Goal: Transaction & Acquisition: Subscribe to service/newsletter

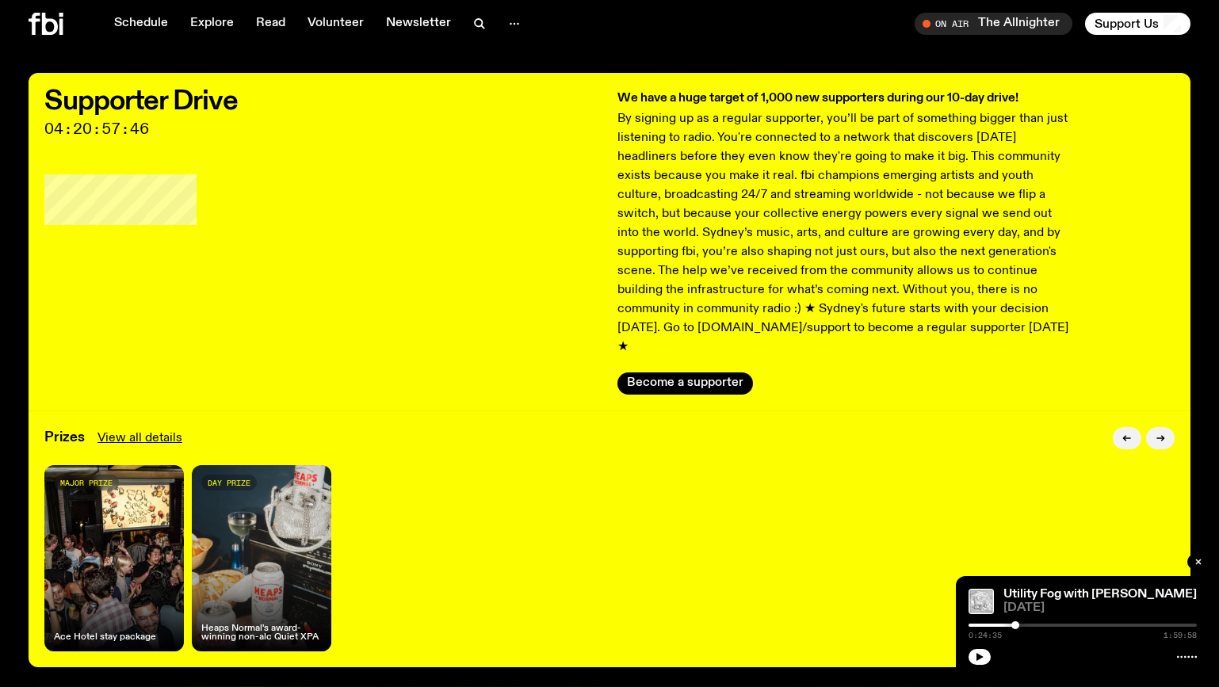
scroll to position [12, 0]
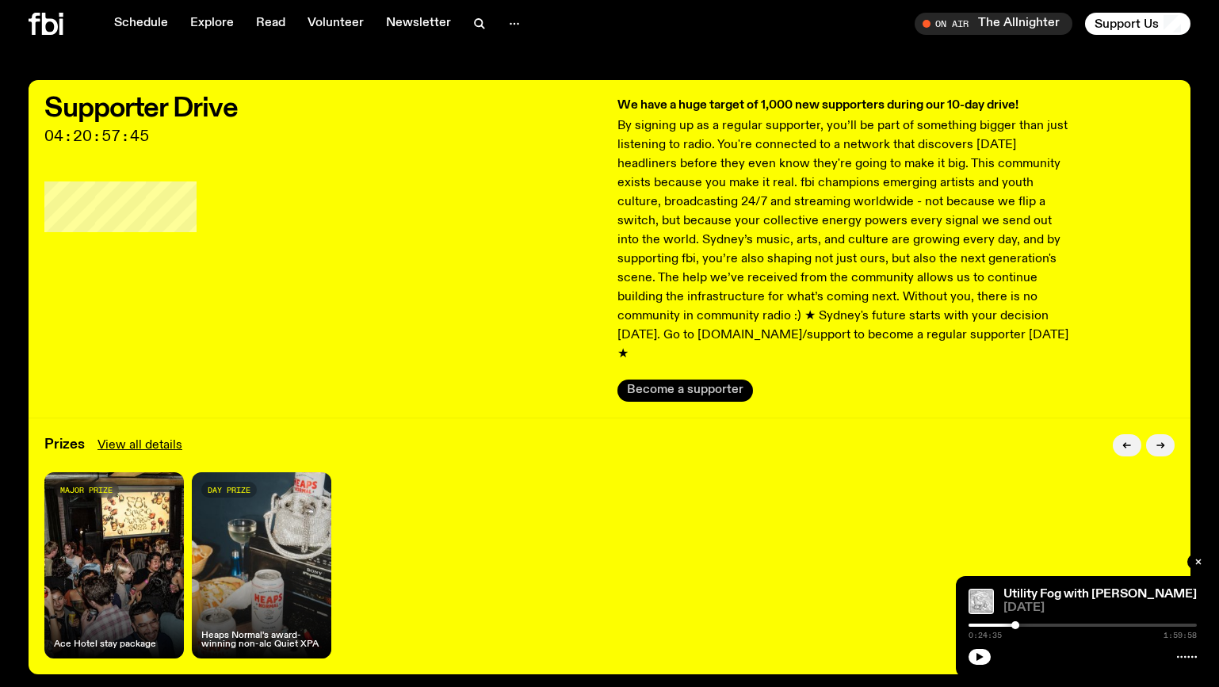
click at [695, 380] on button "Become a supporter" at bounding box center [686, 391] width 136 height 22
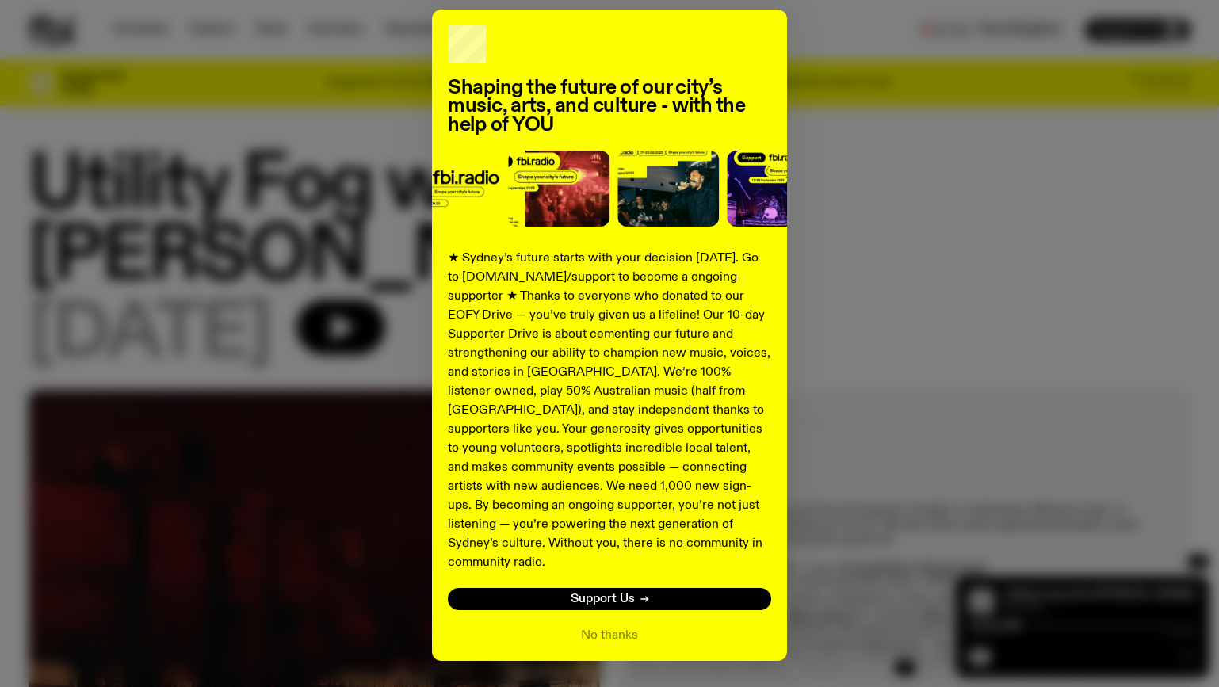
scroll to position [94, 0]
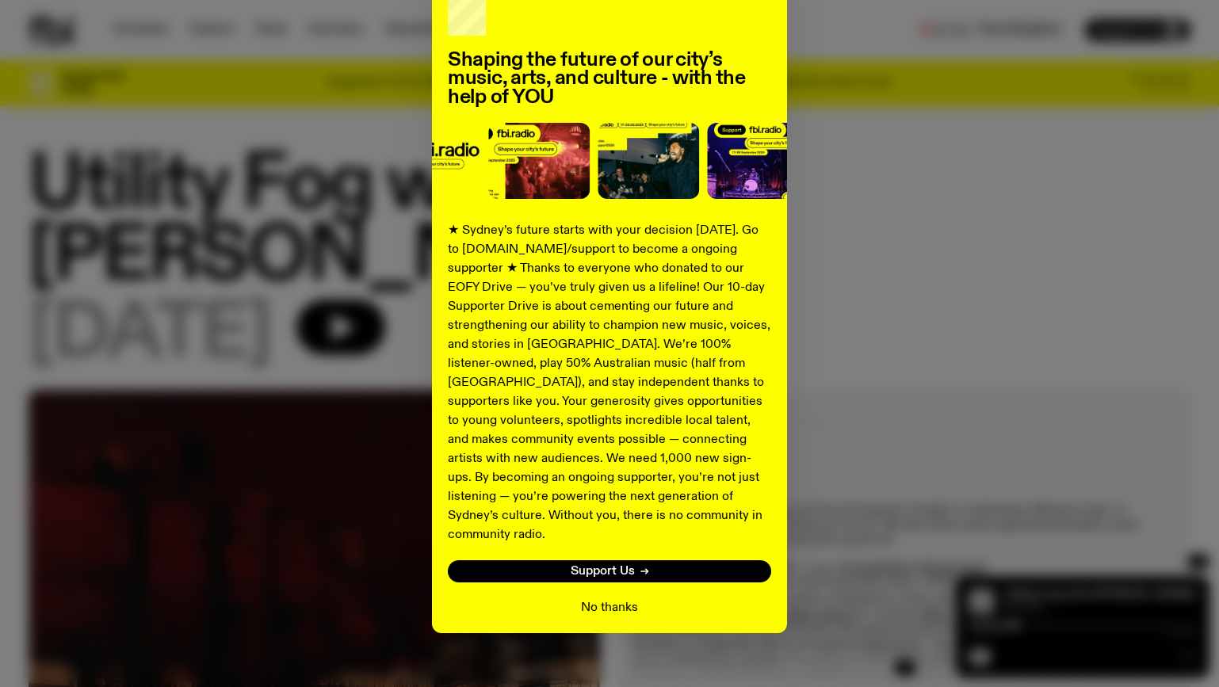
click at [615, 599] on button "No thanks" at bounding box center [609, 608] width 57 height 19
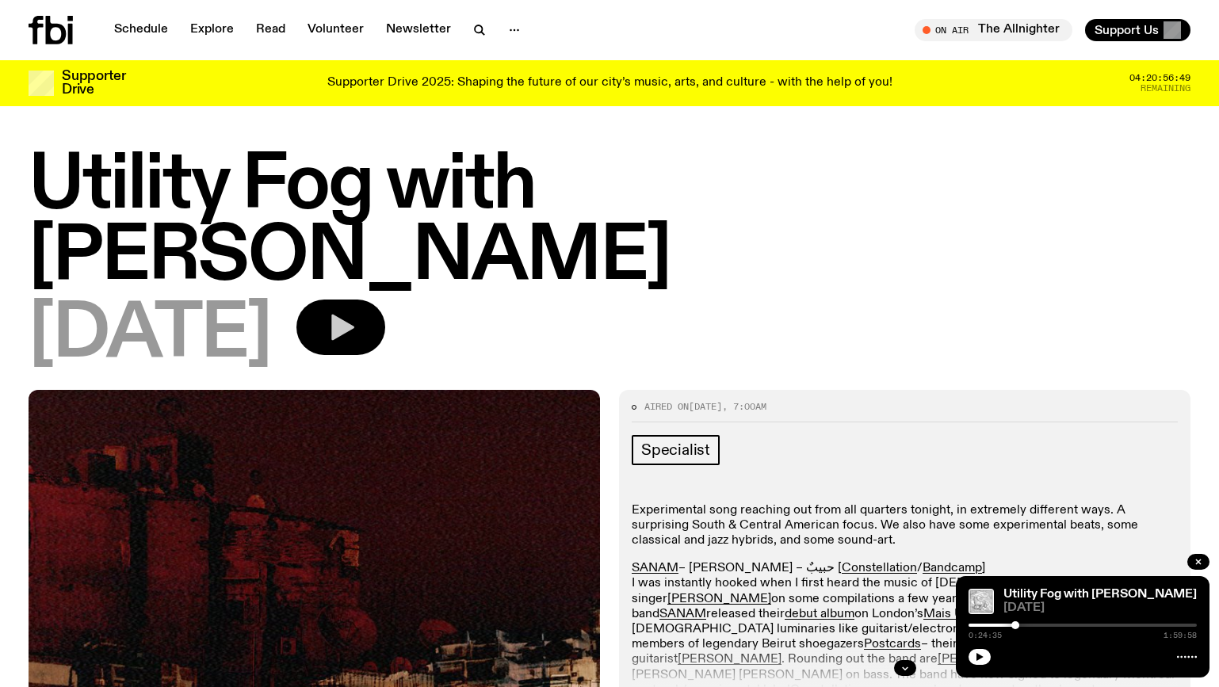
click at [354, 315] on icon "button" at bounding box center [342, 328] width 23 height 26
